Goal: Information Seeking & Learning: Learn about a topic

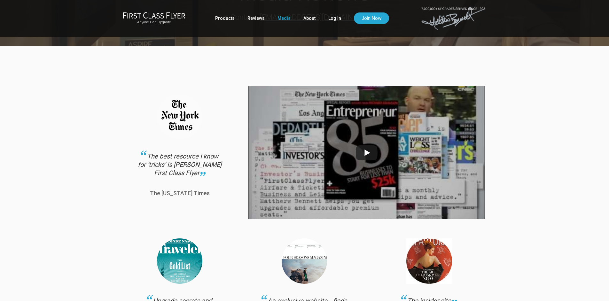
scroll to position [84, 0]
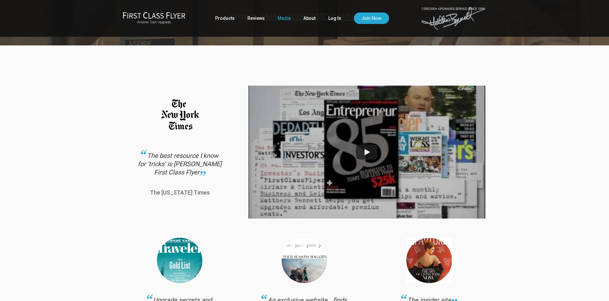
click at [367, 150] on img at bounding box center [366, 151] width 237 height 177
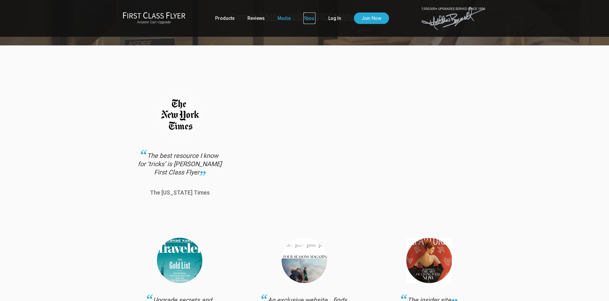
click at [312, 18] on link "About" at bounding box center [309, 18] width 12 height 12
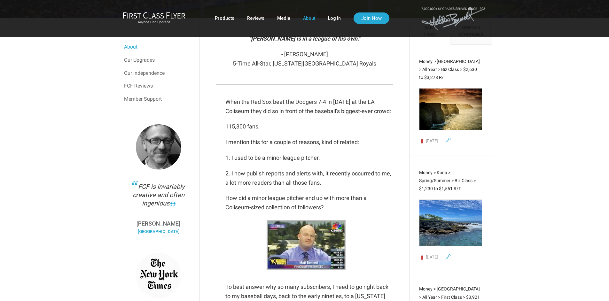
scroll to position [137, 0]
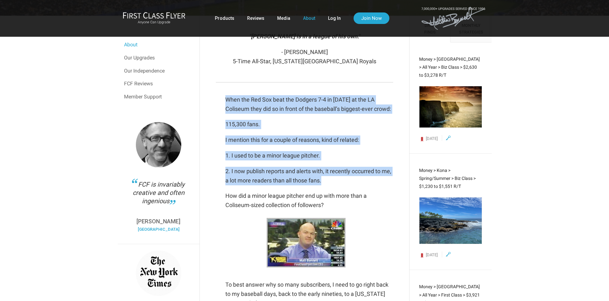
drag, startPoint x: 228, startPoint y: 98, endPoint x: 383, endPoint y: 178, distance: 174.8
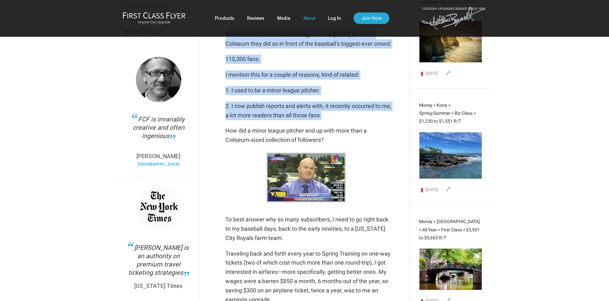
scroll to position [212, 0]
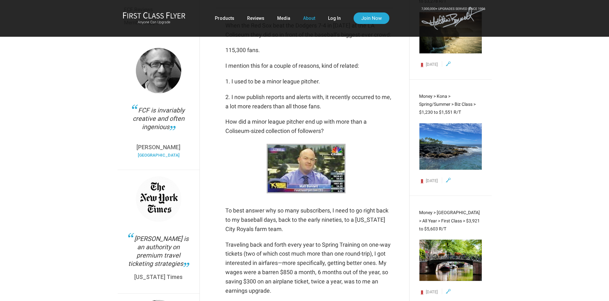
click at [274, 128] on p "How did a minor league pitcher end up with more than a Coliseum-sized collectio…" at bounding box center [309, 126] width 168 height 19
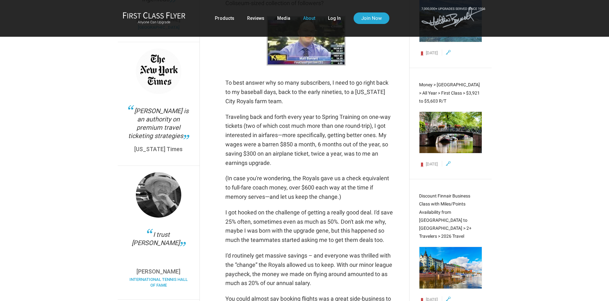
scroll to position [340, 0]
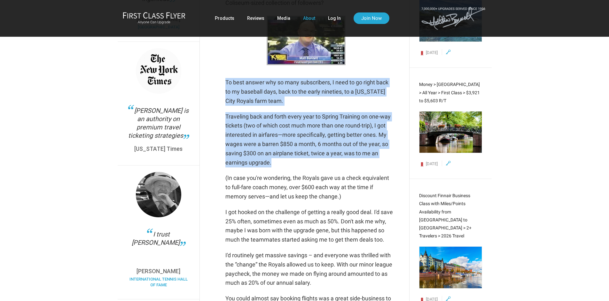
drag, startPoint x: 226, startPoint y: 83, endPoint x: 386, endPoint y: 163, distance: 178.7
click at [386, 163] on div "When the Red Sox beat the Dodgers 7-4 in [DATE] at the LA Coliseum they did so …" at bounding box center [309, 210] width 168 height 634
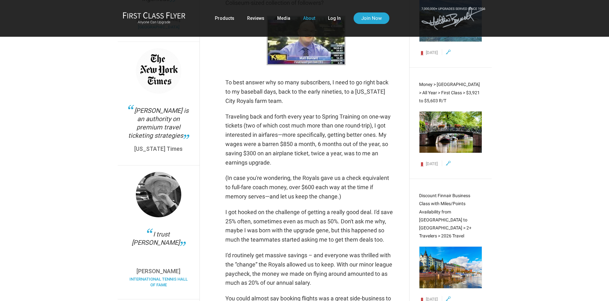
click at [364, 200] on p "(In case you're wondering, the Royals gave us a check equivalent to full-fare c…" at bounding box center [309, 187] width 168 height 27
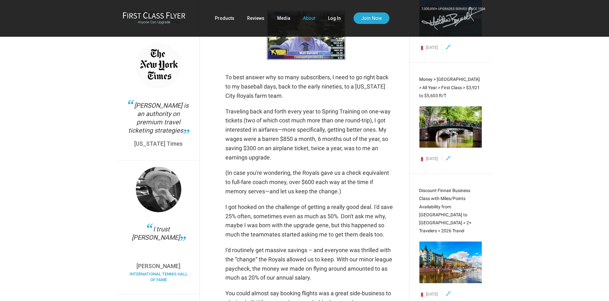
scroll to position [342, 0]
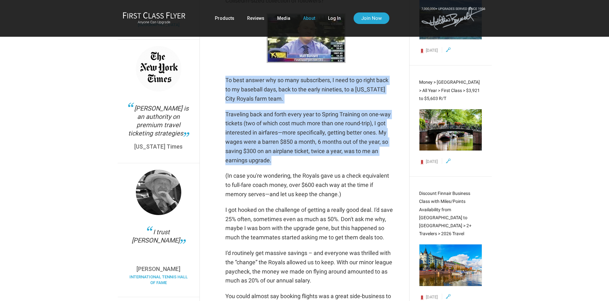
drag, startPoint x: 227, startPoint y: 80, endPoint x: 387, endPoint y: 163, distance: 180.6
click at [387, 163] on div "When the Red Sox beat the Dodgers 7-4 in [DATE] at the LA Coliseum they did so …" at bounding box center [309, 208] width 168 height 634
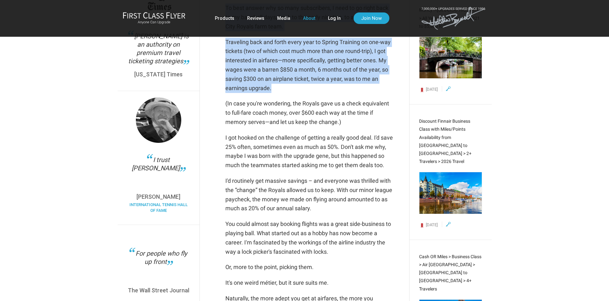
scroll to position [415, 0]
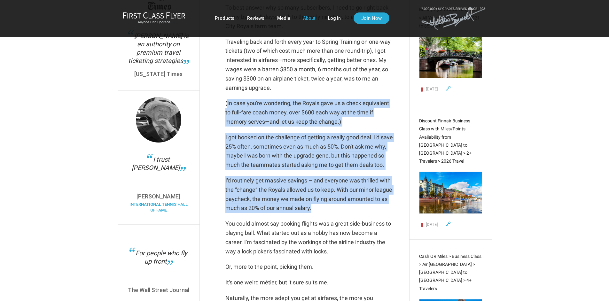
drag, startPoint x: 227, startPoint y: 105, endPoint x: 394, endPoint y: 211, distance: 197.7
click at [394, 211] on div "When the Red Sox beat the Dodgers 7-4 in [DATE] at the LA Coliseum they did so …" at bounding box center [304, 134] width 190 height 644
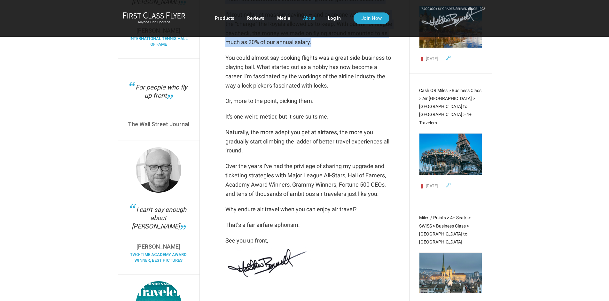
scroll to position [581, 0]
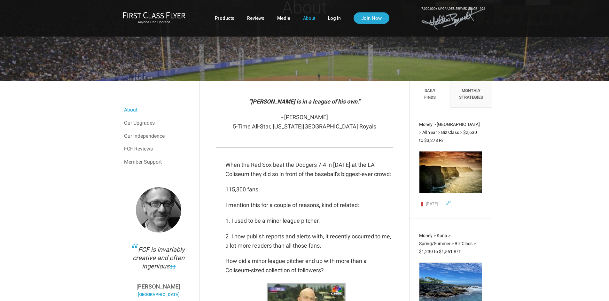
scroll to position [0, 0]
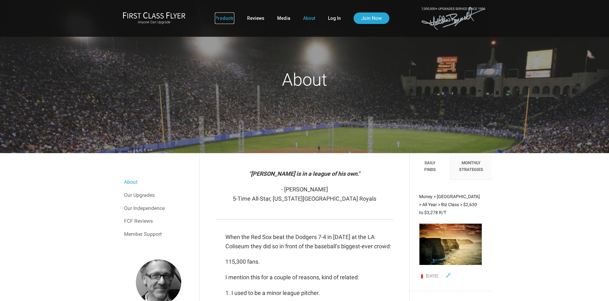
click at [231, 20] on link "Products" at bounding box center [225, 18] width 20 height 12
click at [255, 20] on link "Reviews" at bounding box center [255, 18] width 17 height 12
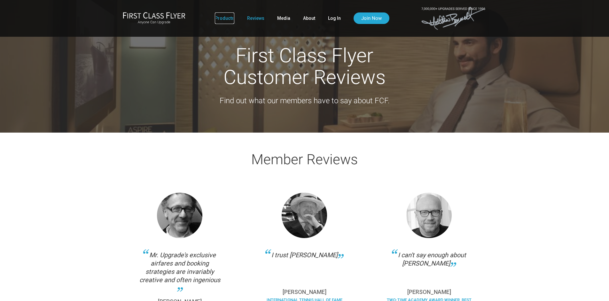
click at [228, 18] on link "Products" at bounding box center [225, 18] width 20 height 12
